Goal: Task Accomplishment & Management: Use online tool/utility

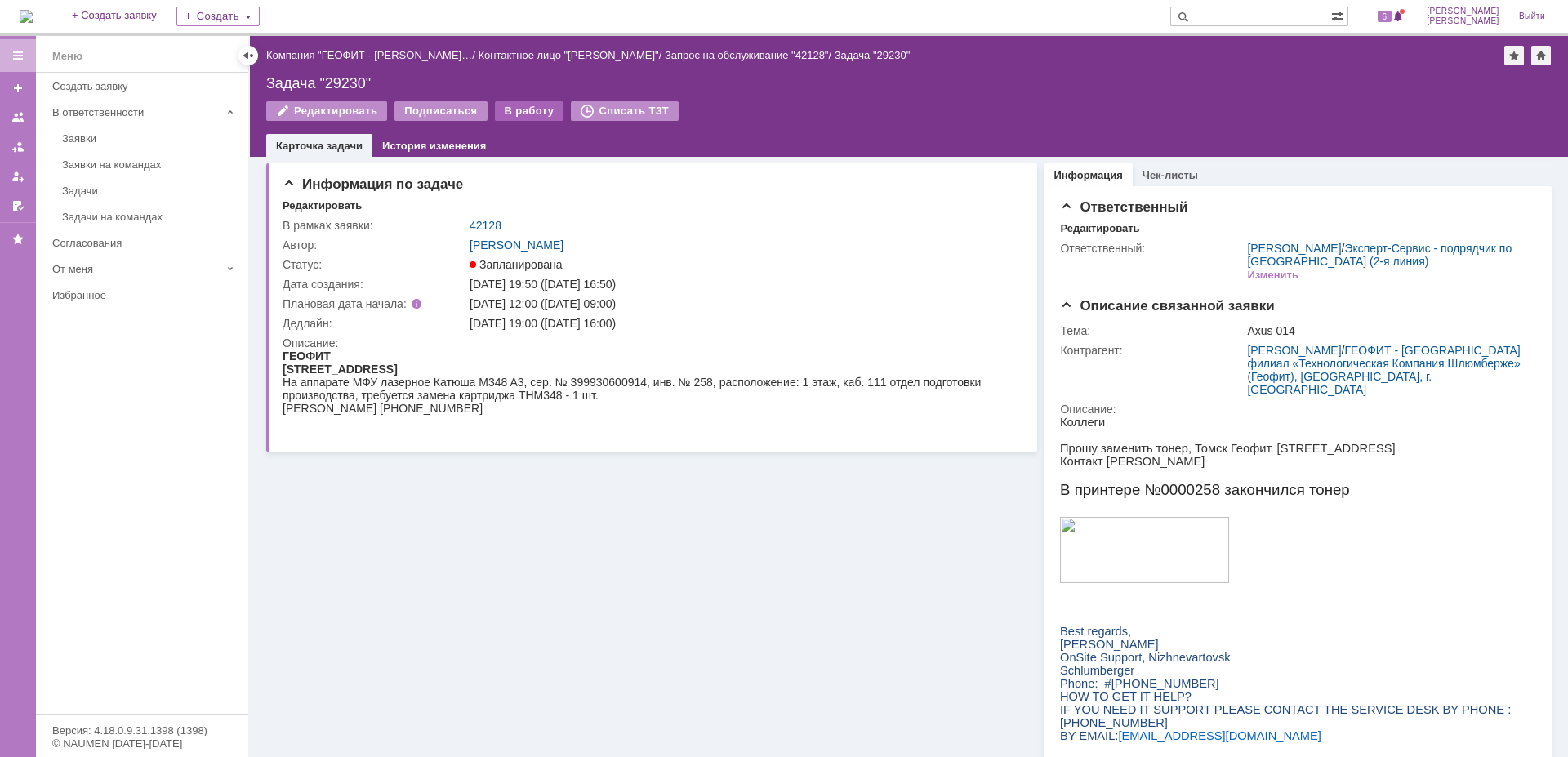
click at [516, 109] on div "В работу" at bounding box center [529, 111] width 69 height 20
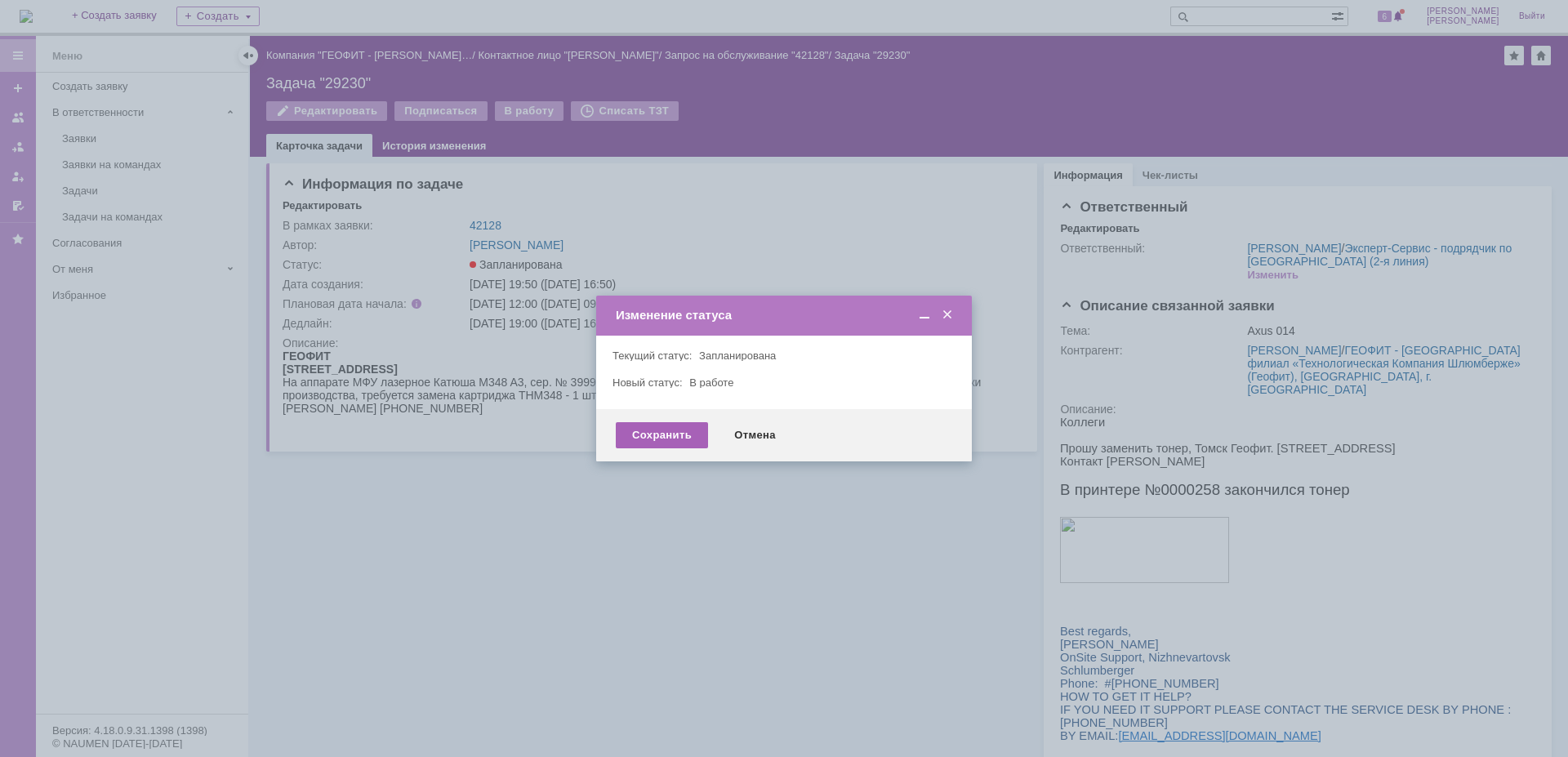
click at [677, 439] on div "Сохранить" at bounding box center [662, 435] width 92 height 26
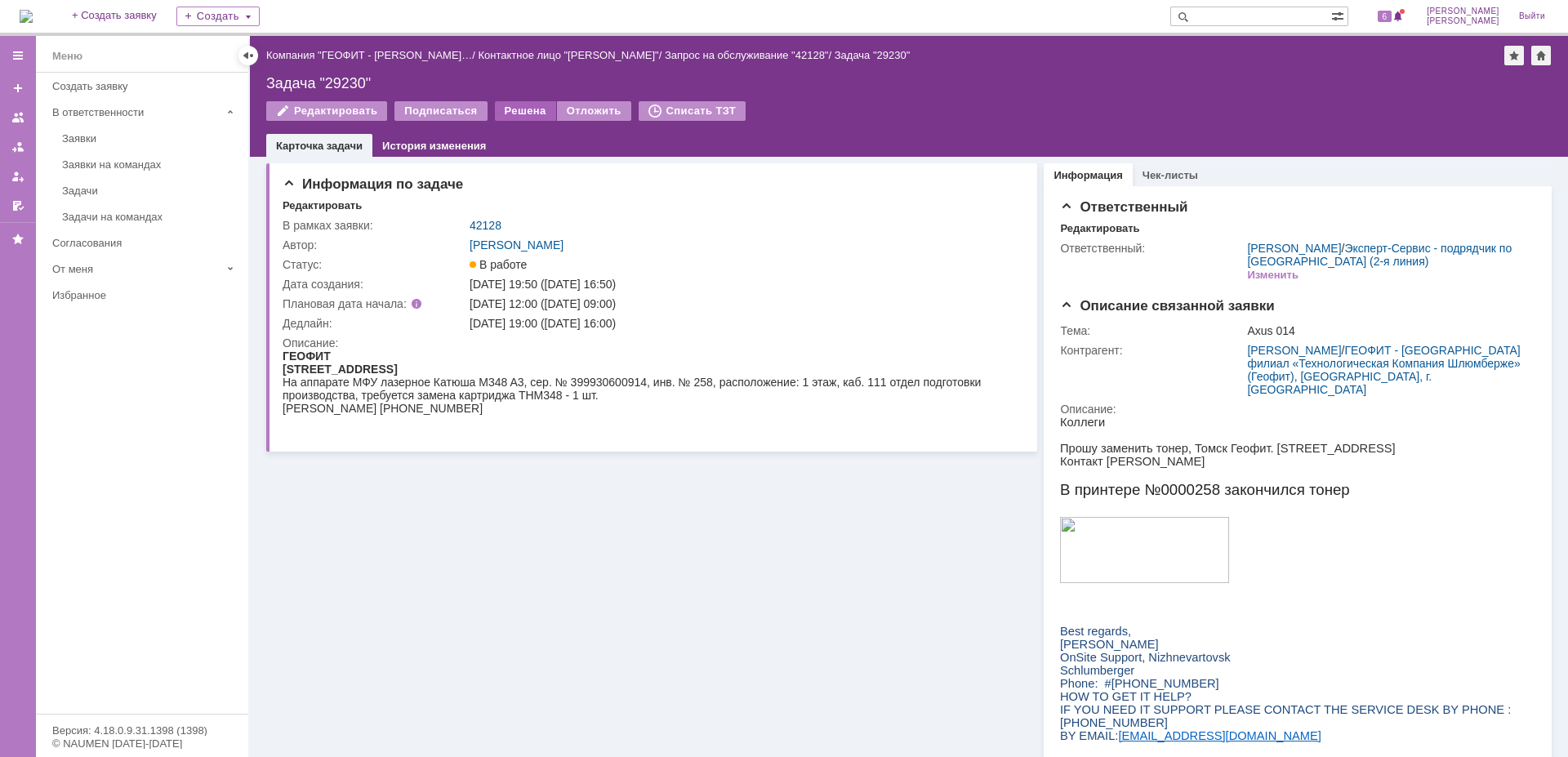
click at [525, 116] on div "Решена" at bounding box center [526, 111] width 61 height 20
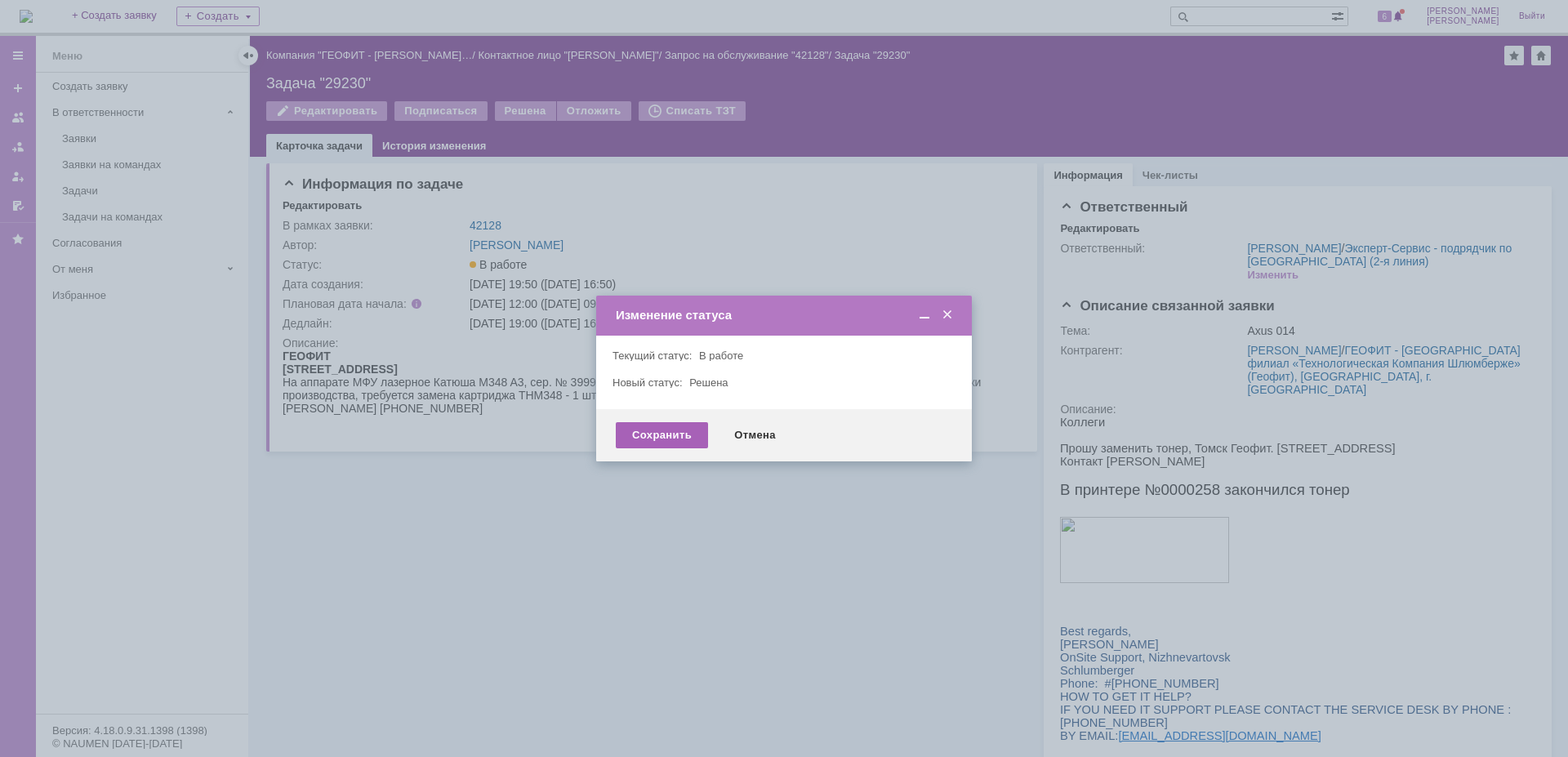
click at [641, 434] on div "Сохранить" at bounding box center [662, 435] width 92 height 26
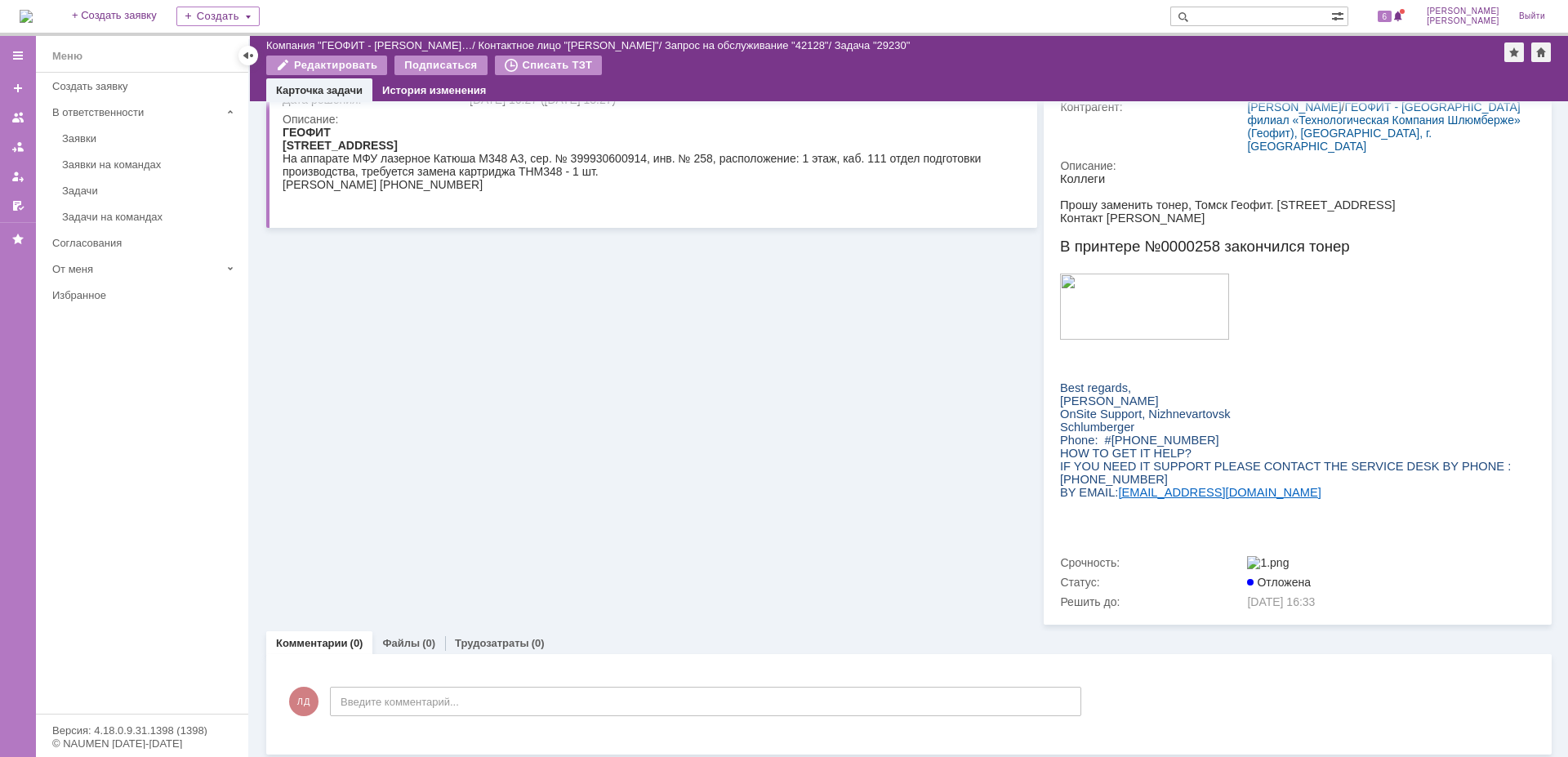
scroll to position [185, 0]
click at [417, 640] on div "Файлы (0)" at bounding box center [409, 645] width 53 height 10
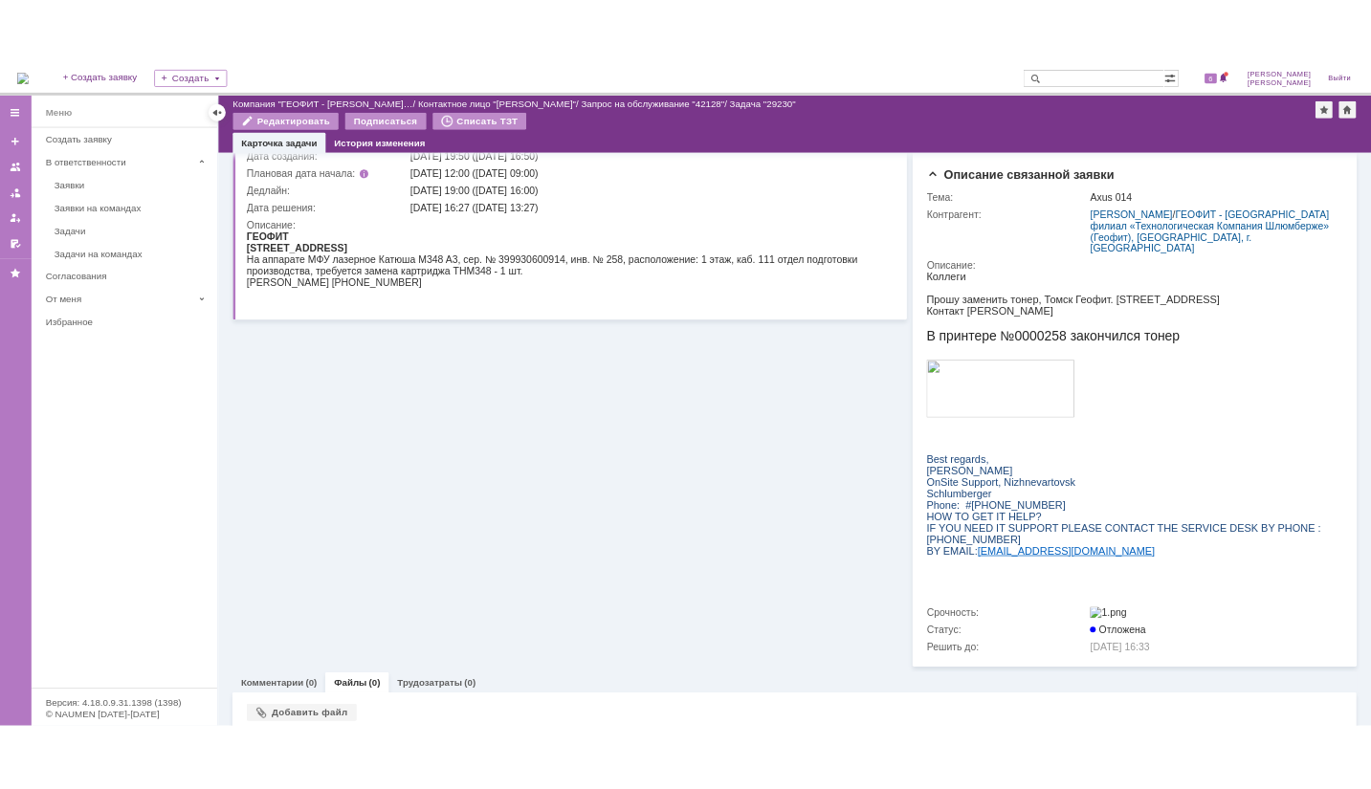
scroll to position [223, 0]
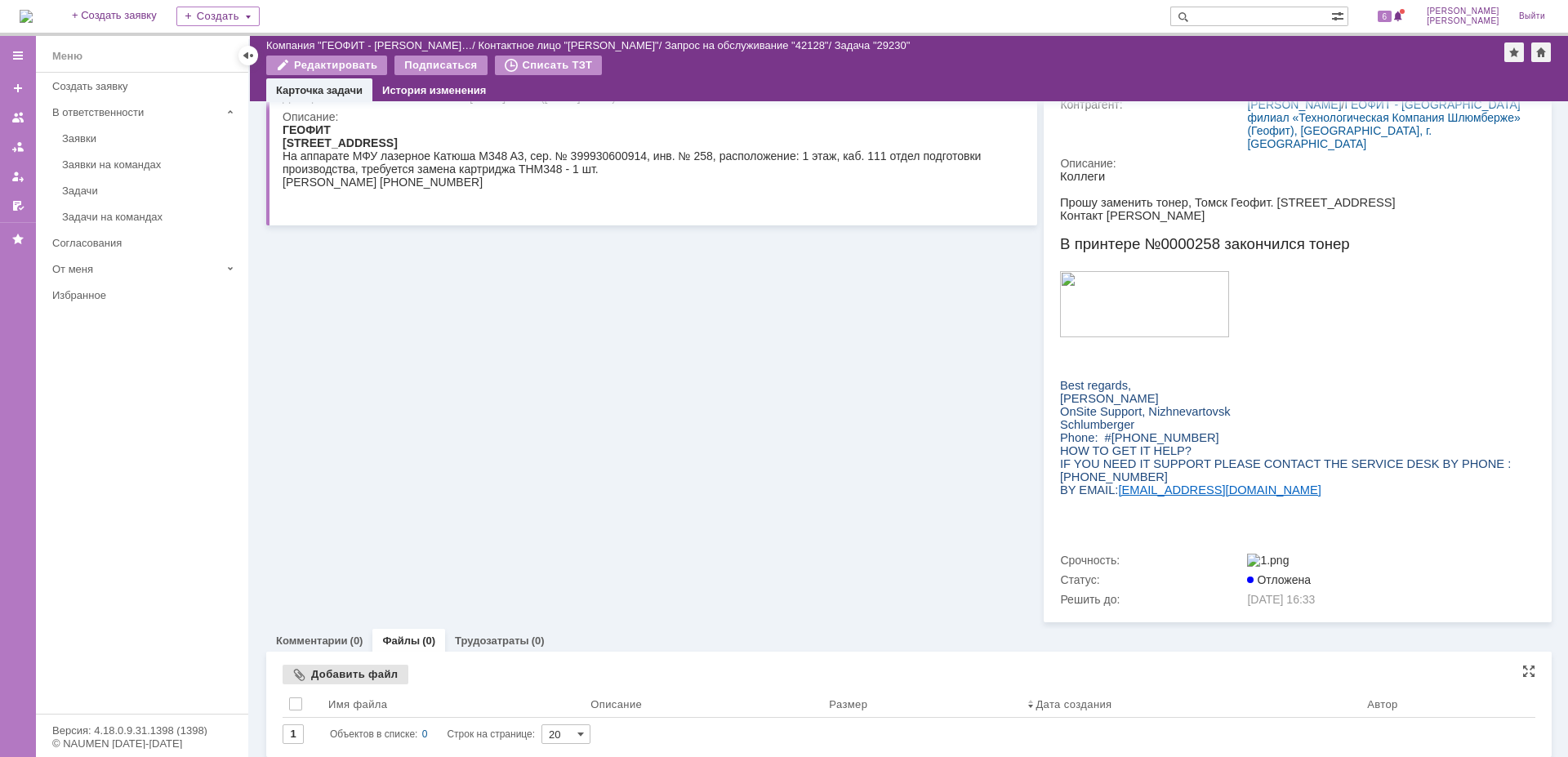
click at [361, 665] on div "Добавить файл" at bounding box center [345, 674] width 125 height 20
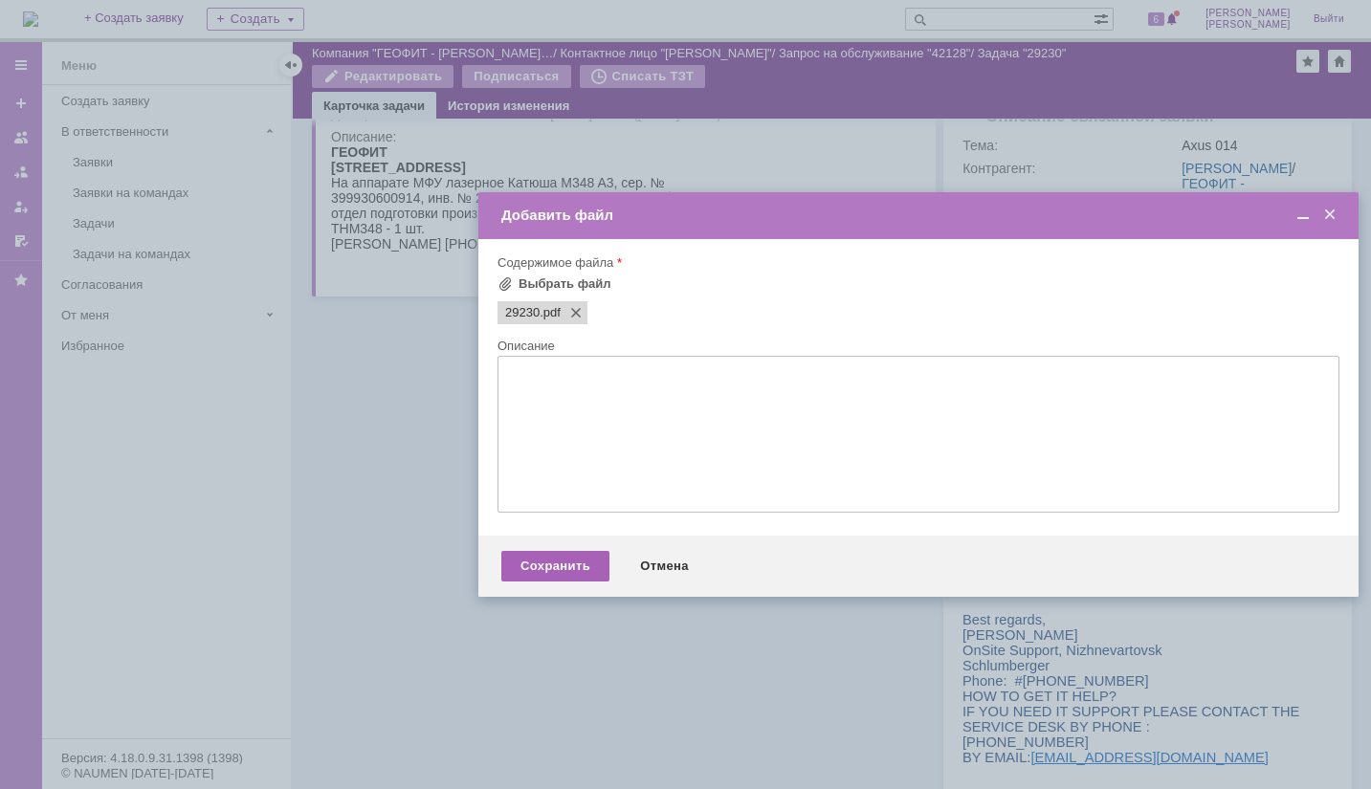
click at [565, 561] on div "Сохранить" at bounding box center [555, 566] width 108 height 31
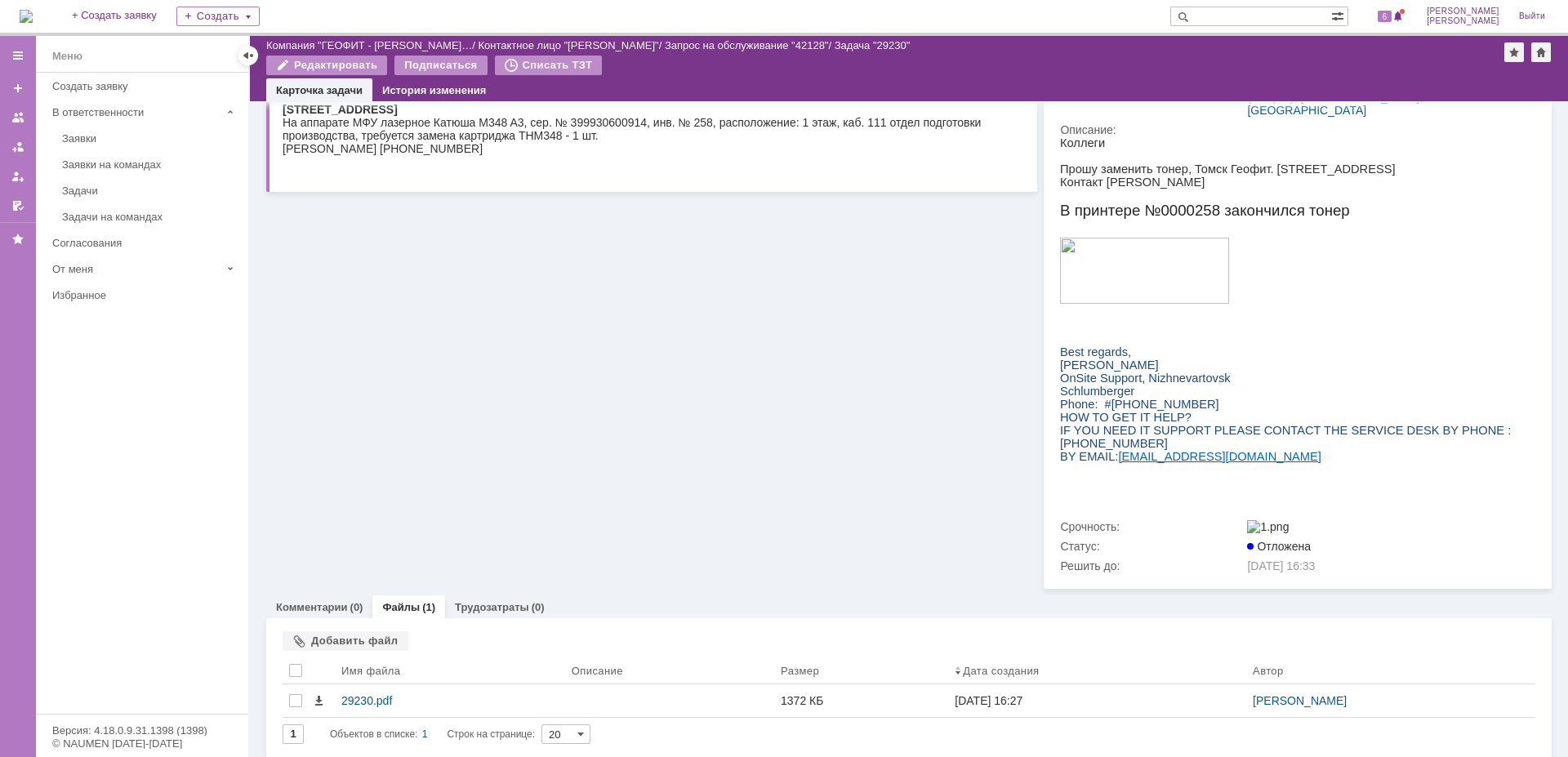
scroll to position [0, 0]
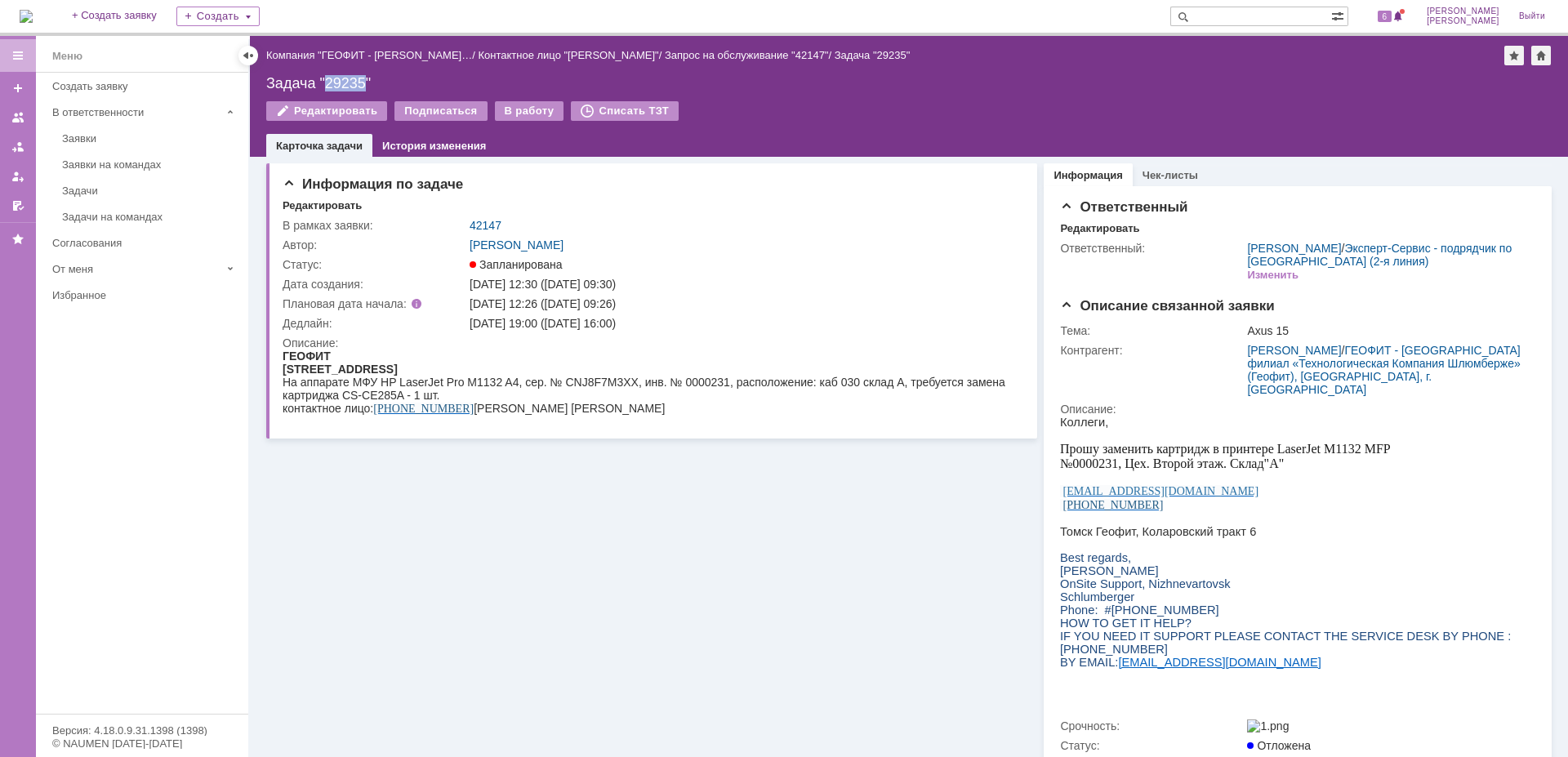
drag, startPoint x: 325, startPoint y: 81, endPoint x: 364, endPoint y: 85, distance: 39.2
click at [364, 85] on div "Задача "29235"" at bounding box center [909, 83] width 1285 height 16
copy div "29235"
click at [508, 111] on div "В работу" at bounding box center [529, 111] width 69 height 20
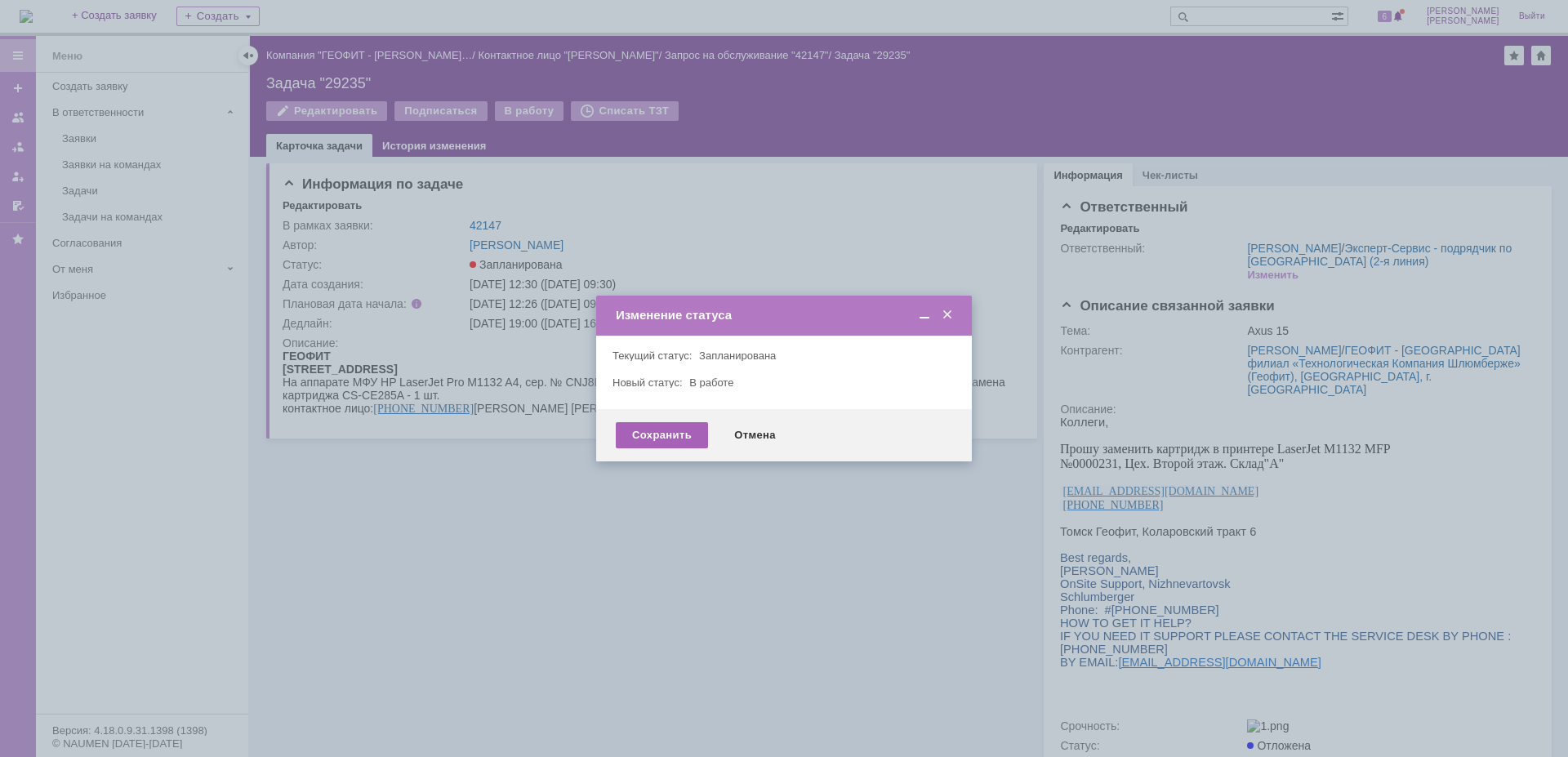
click at [632, 443] on div "Сохранить" at bounding box center [662, 435] width 92 height 26
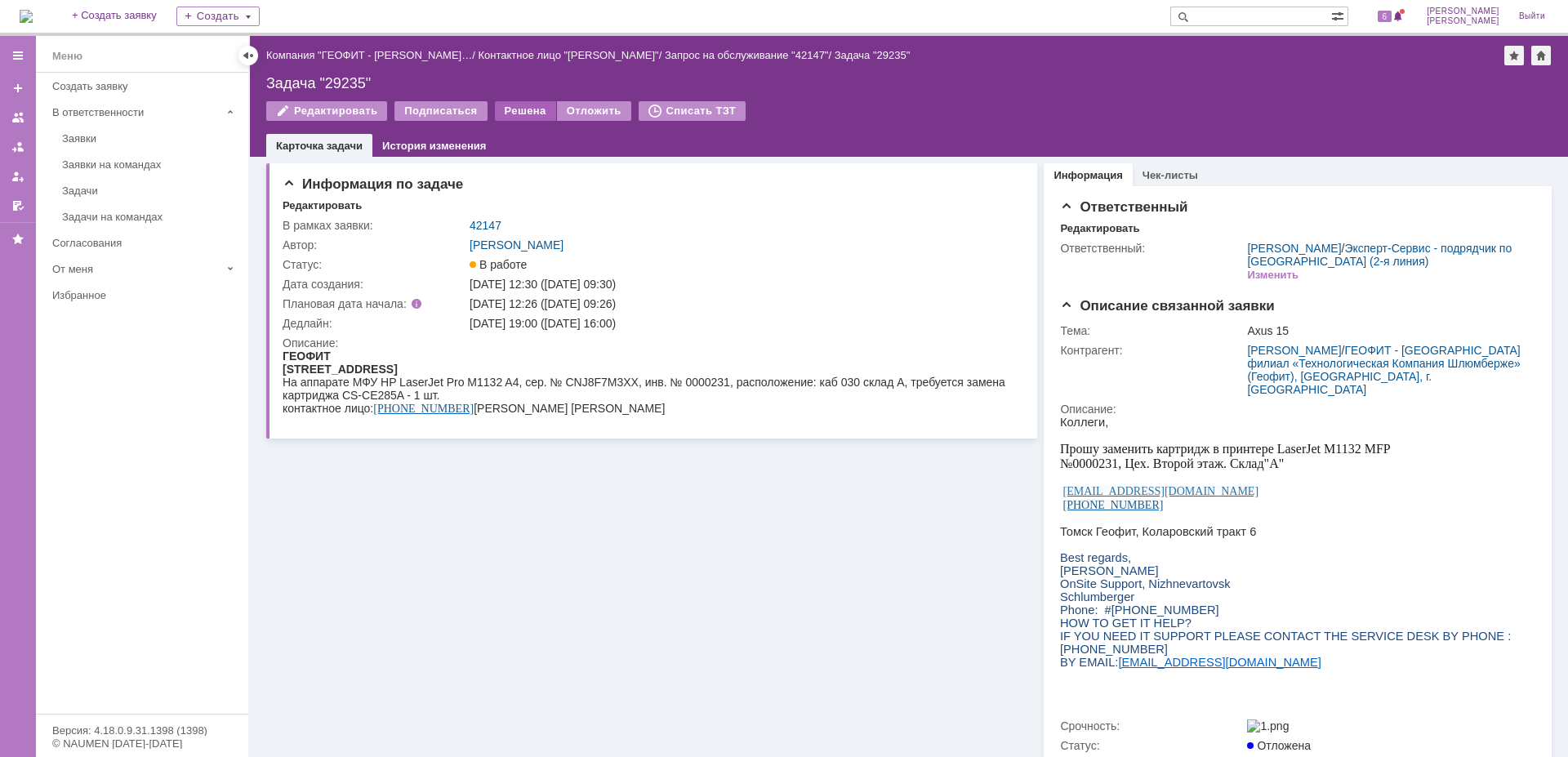
click at [513, 113] on div "Решена" at bounding box center [526, 111] width 61 height 20
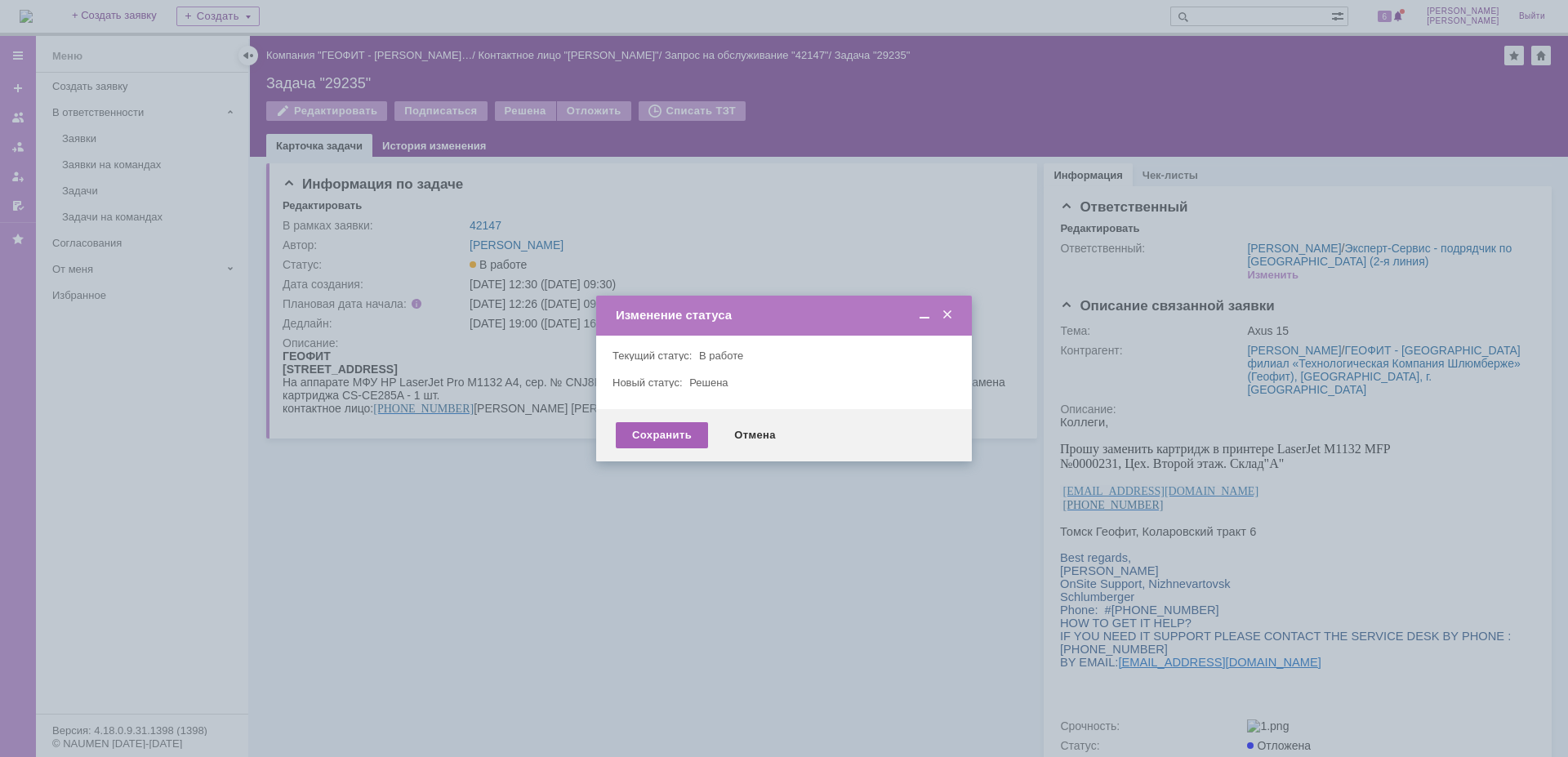
click at [638, 427] on div "Сохранить" at bounding box center [662, 435] width 92 height 26
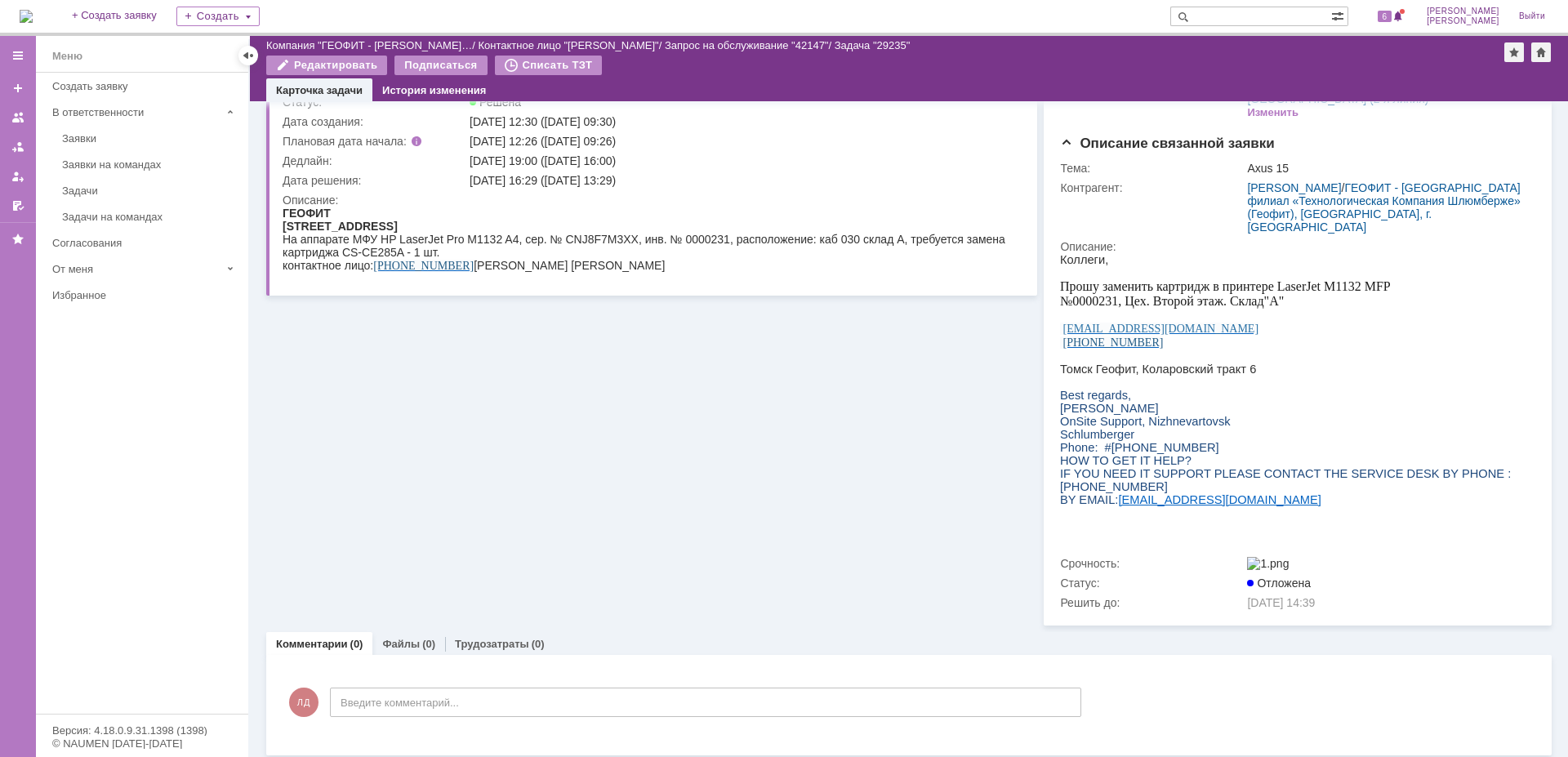
scroll to position [105, 0]
click at [395, 639] on link "Файлы" at bounding box center [401, 645] width 38 height 12
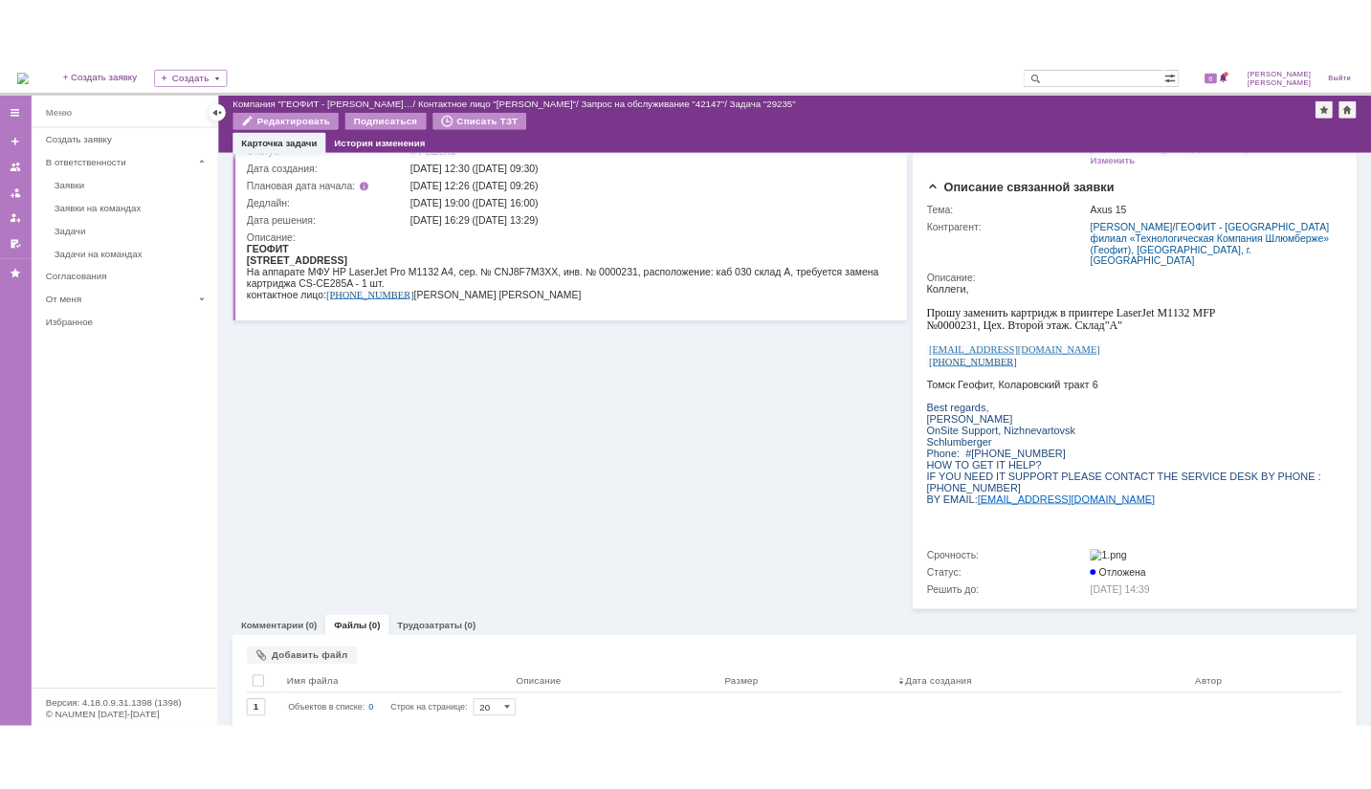
scroll to position [129, 0]
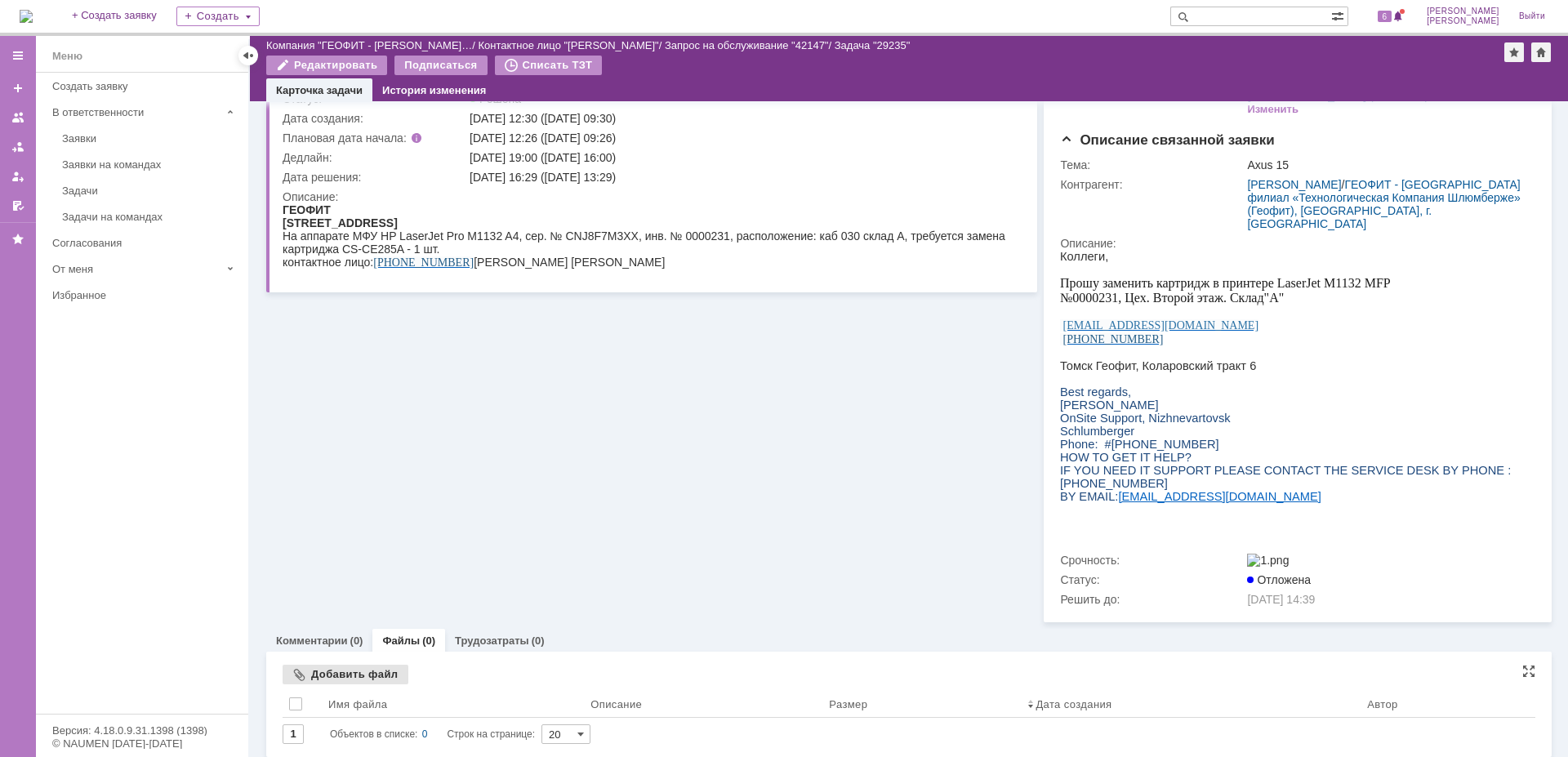
click at [347, 670] on div "Добавить файл" at bounding box center [345, 674] width 125 height 20
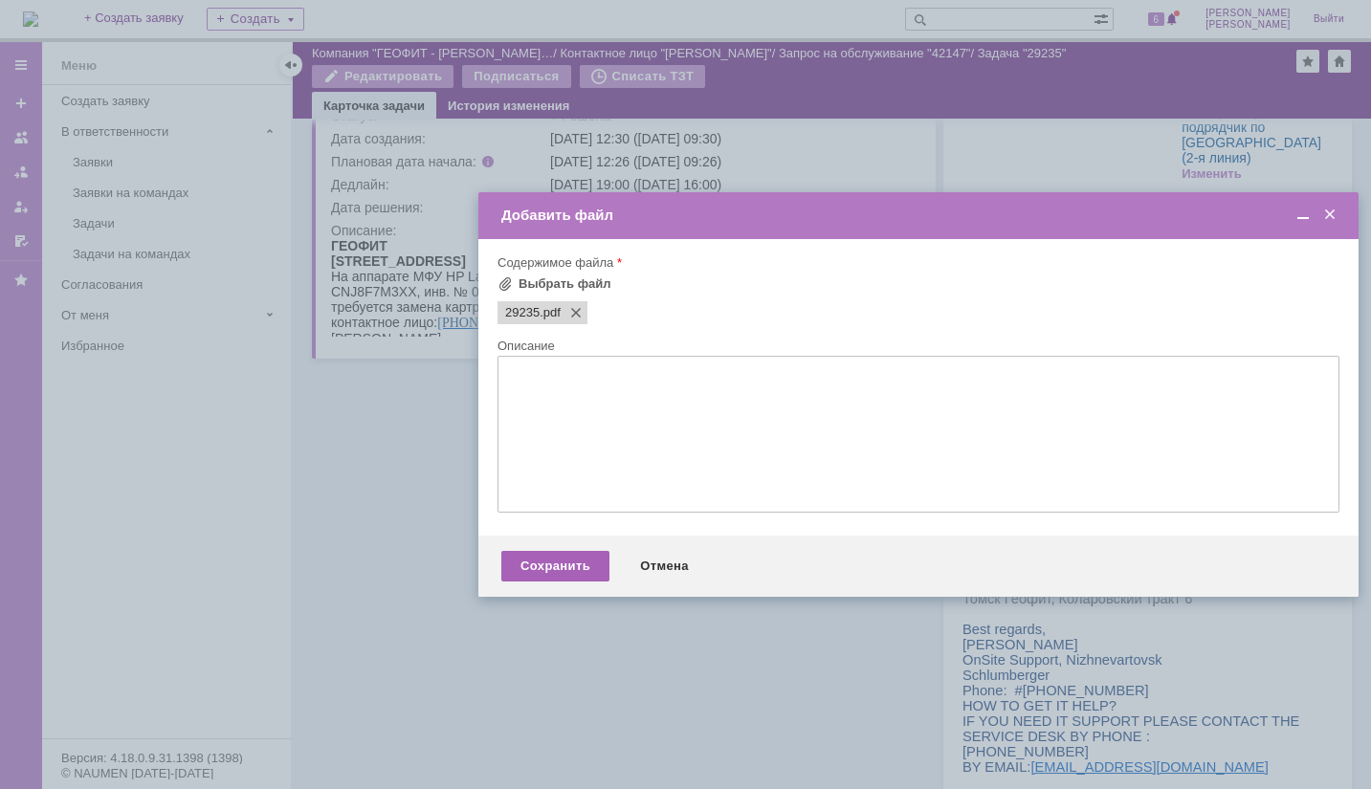
click at [564, 572] on div "Сохранить" at bounding box center [555, 566] width 108 height 31
